Goal: Use online tool/utility: Utilize a website feature to perform a specific function

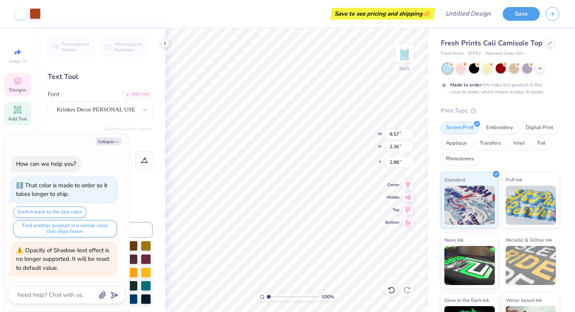
scroll to position [6, 1]
type textarea "x"
type textarea "Alpha"
type textarea "x"
type textarea "Alpha"
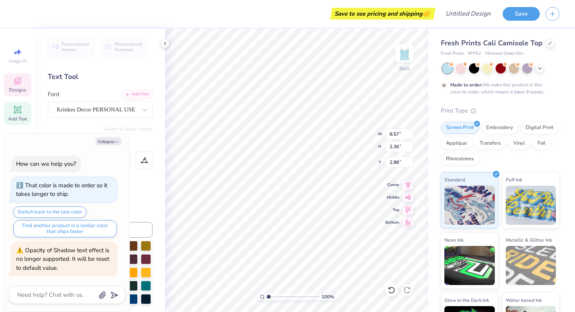
type textarea "x"
type textarea "Alph"
type textarea "x"
type textarea "Alp"
type textarea "x"
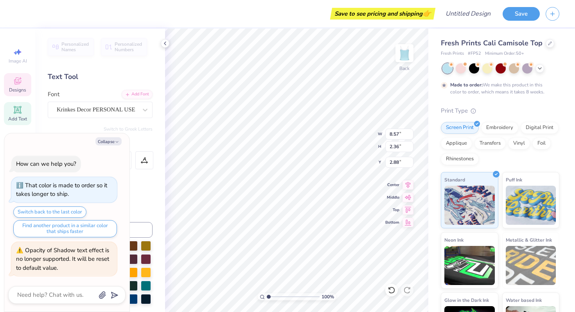
type textarea "Al"
type textarea "x"
type textarea "A"
type textarea "x"
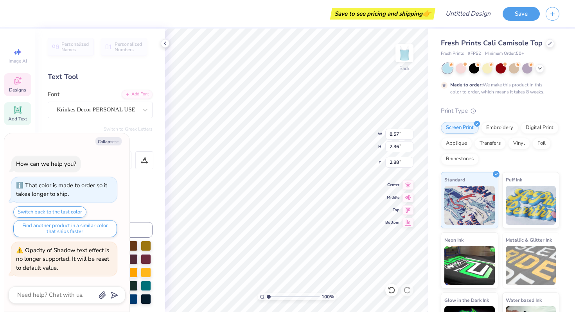
type textarea "R"
type textarea "x"
type textarea "RH"
type textarea "x"
type textarea "R"
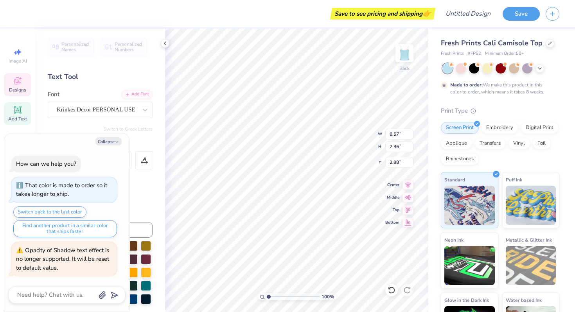
type textarea "x"
type textarea "Rh"
type textarea "x"
type textarea "Rhy"
type textarea "x"
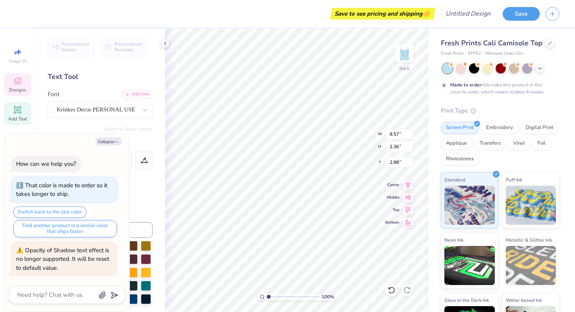
type textarea "Rhyt"
type textarea "x"
type textarea "Rhyth"
type textarea "x"
type textarea "Rhythm"
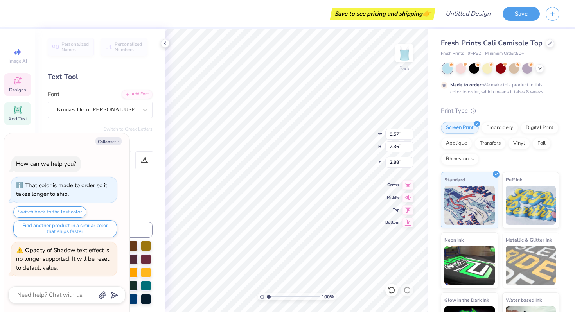
type textarea "x"
type textarea "Rhythm"
type textarea "x"
type textarea "Rhythm"
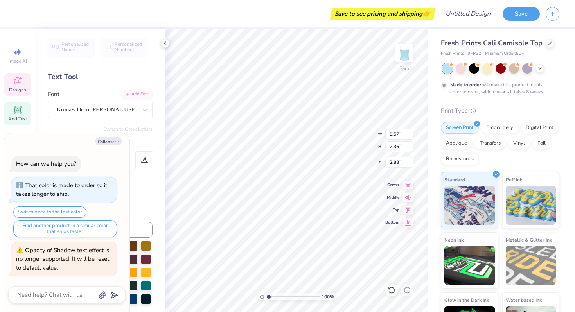
type textarea "x"
type textarea "Rhyth"
type textarea "x"
type textarea "RhythM"
type textarea "x"
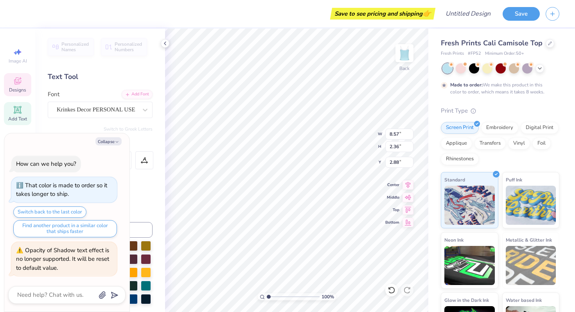
type textarea "RhythM"
type textarea "x"
type textarea "RhythM T"
type textarea "x"
type textarea "RhythM TA"
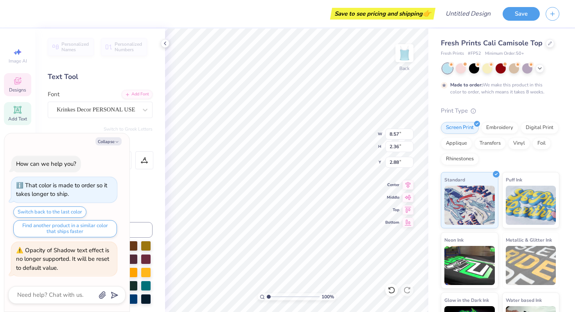
type textarea "x"
type textarea "RhythM TAP"
type textarea "x"
type textarea "RhythM TA"
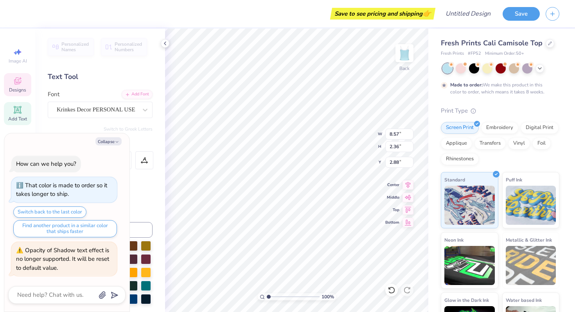
type textarea "x"
type textarea "RhythM T"
type textarea "x"
type textarea "RhythM Ta"
type textarea "x"
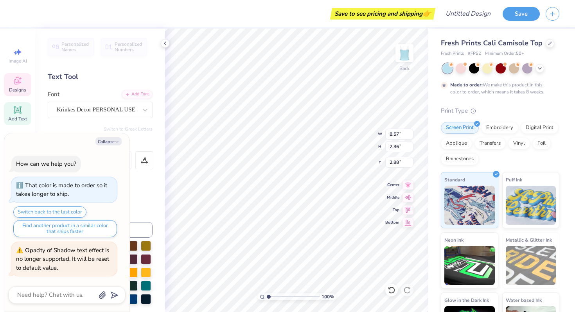
type textarea "RhythM Tap"
type textarea "x"
type textarea "RhythTap"
type textarea "x"
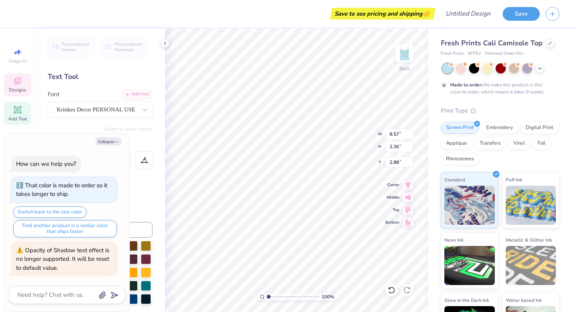
type textarea "RhythMTap"
type textarea "x"
type textarea "RhythTap"
type textarea "x"
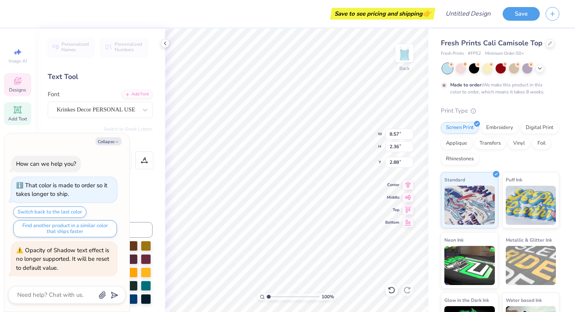
type textarea "RhythmTap"
type textarea "x"
type input "1.95"
type input "0.72"
type input "4.88"
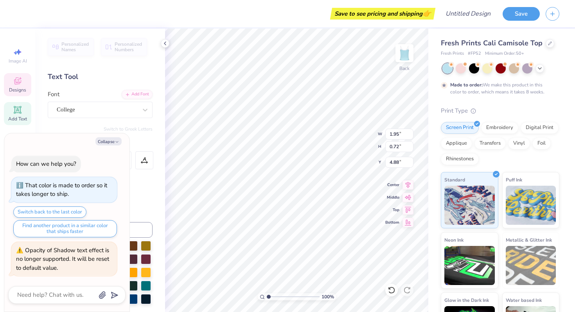
scroll to position [6, 1]
type textarea "x"
type textarea "2"
type textarea "x"
type textarea "20"
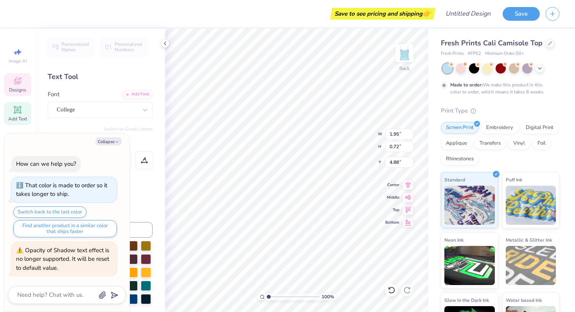
type textarea "x"
type textarea "200"
type textarea "x"
type textarea "2000"
click at [463, 66] on div at bounding box center [461, 68] width 10 height 10
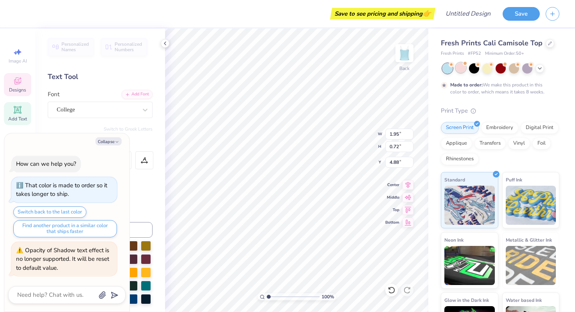
type textarea "x"
type input "1.92"
type input "0.70"
type input "4.94"
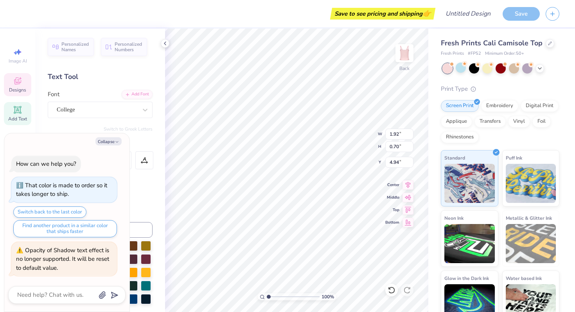
scroll to position [84, 0]
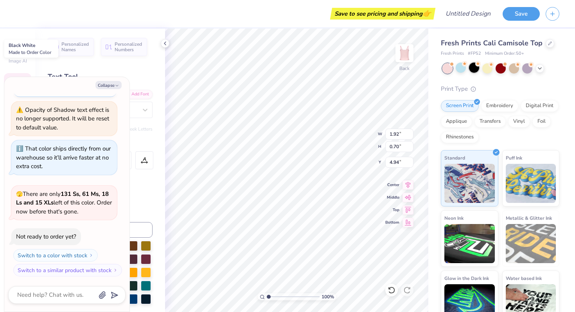
click at [476, 68] on div at bounding box center [474, 68] width 10 height 10
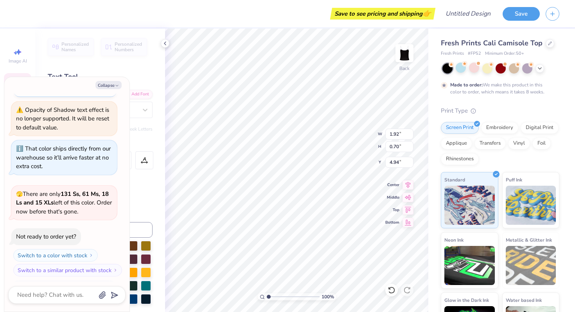
scroll to position [149, 0]
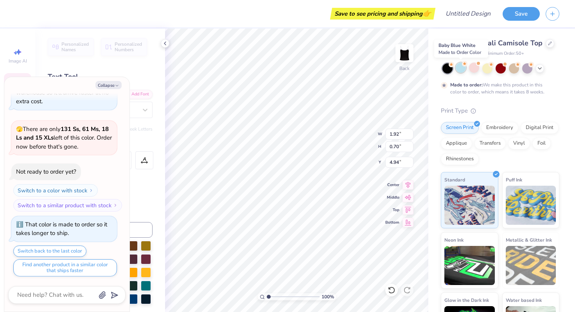
click at [462, 68] on div at bounding box center [461, 68] width 10 height 10
click at [503, 70] on div at bounding box center [500, 68] width 10 height 10
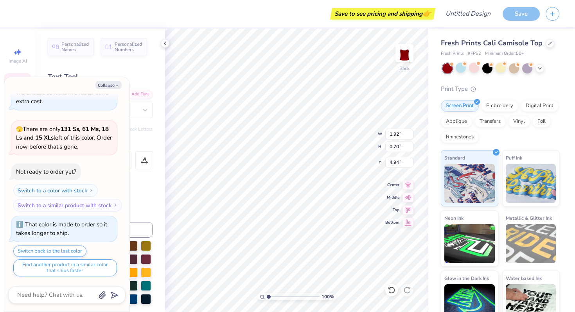
scroll to position [290, 0]
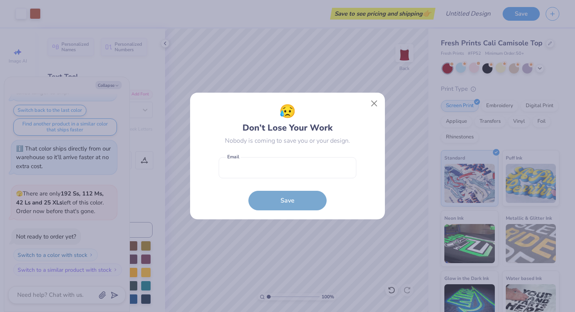
type textarea "x"
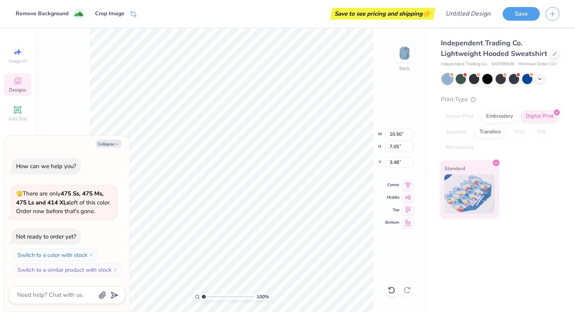
type textarea "x"
type input "3.85"
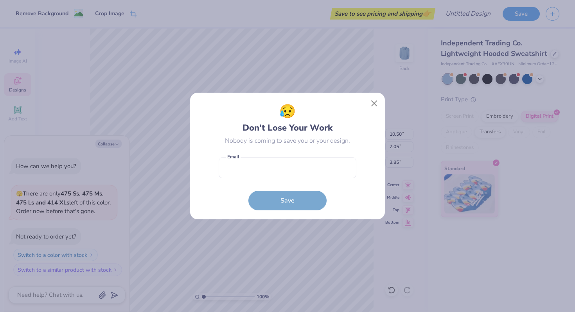
type textarea "x"
